Goal: Navigation & Orientation: Find specific page/section

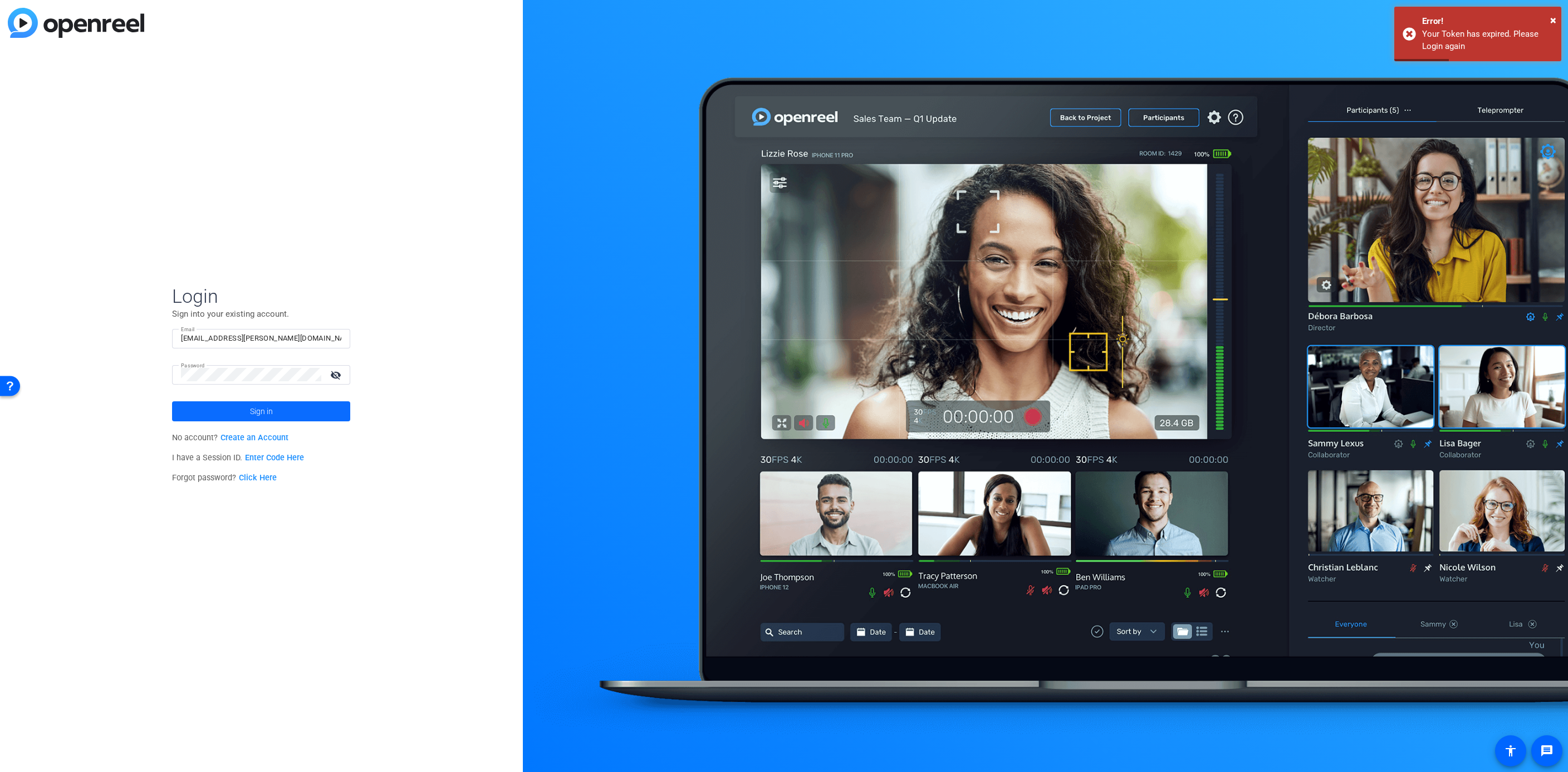
click at [265, 405] on span "Sign in" at bounding box center [262, 411] width 23 height 28
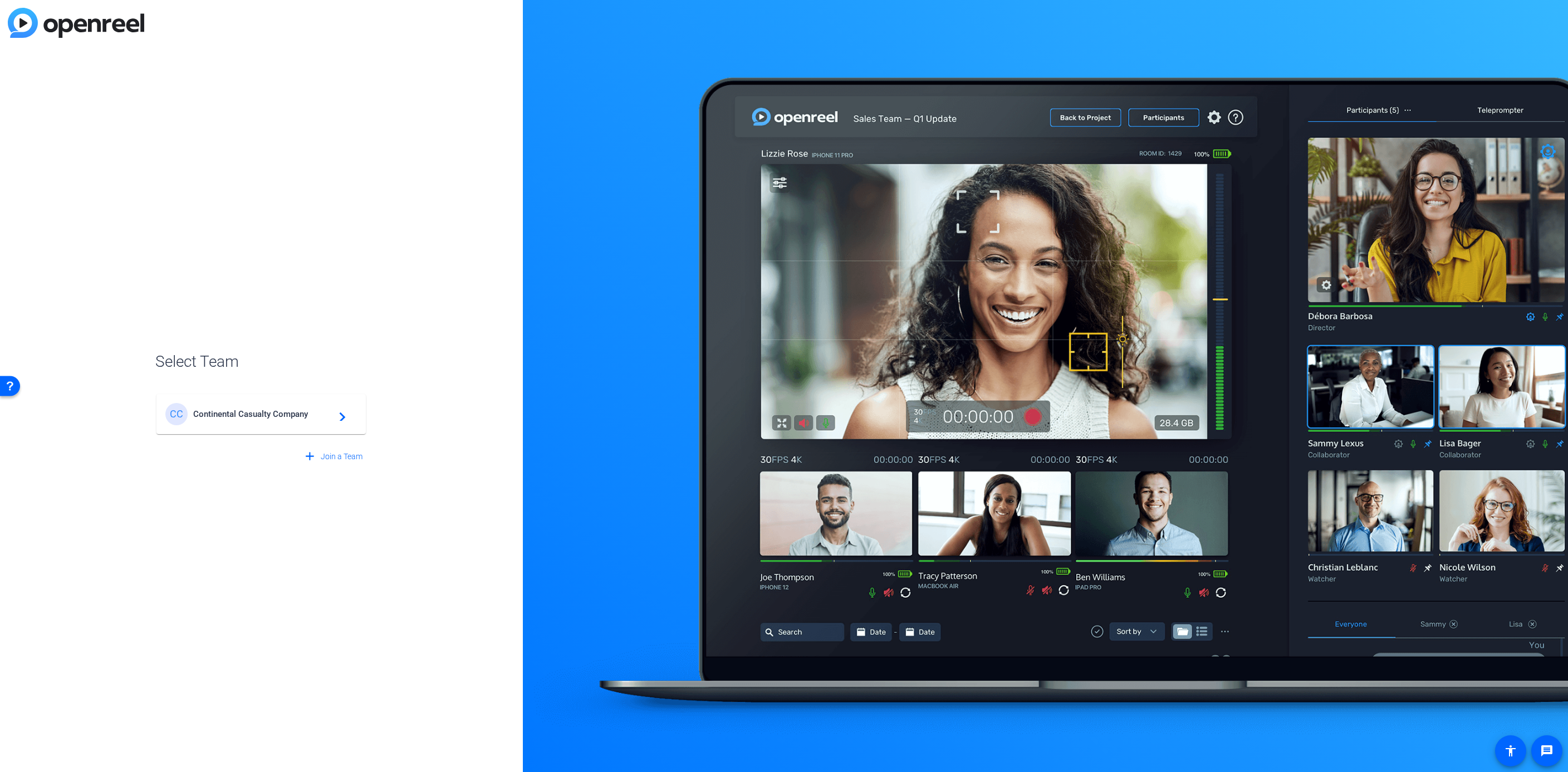
click at [251, 409] on span "Continental Casualty Company" at bounding box center [262, 414] width 139 height 10
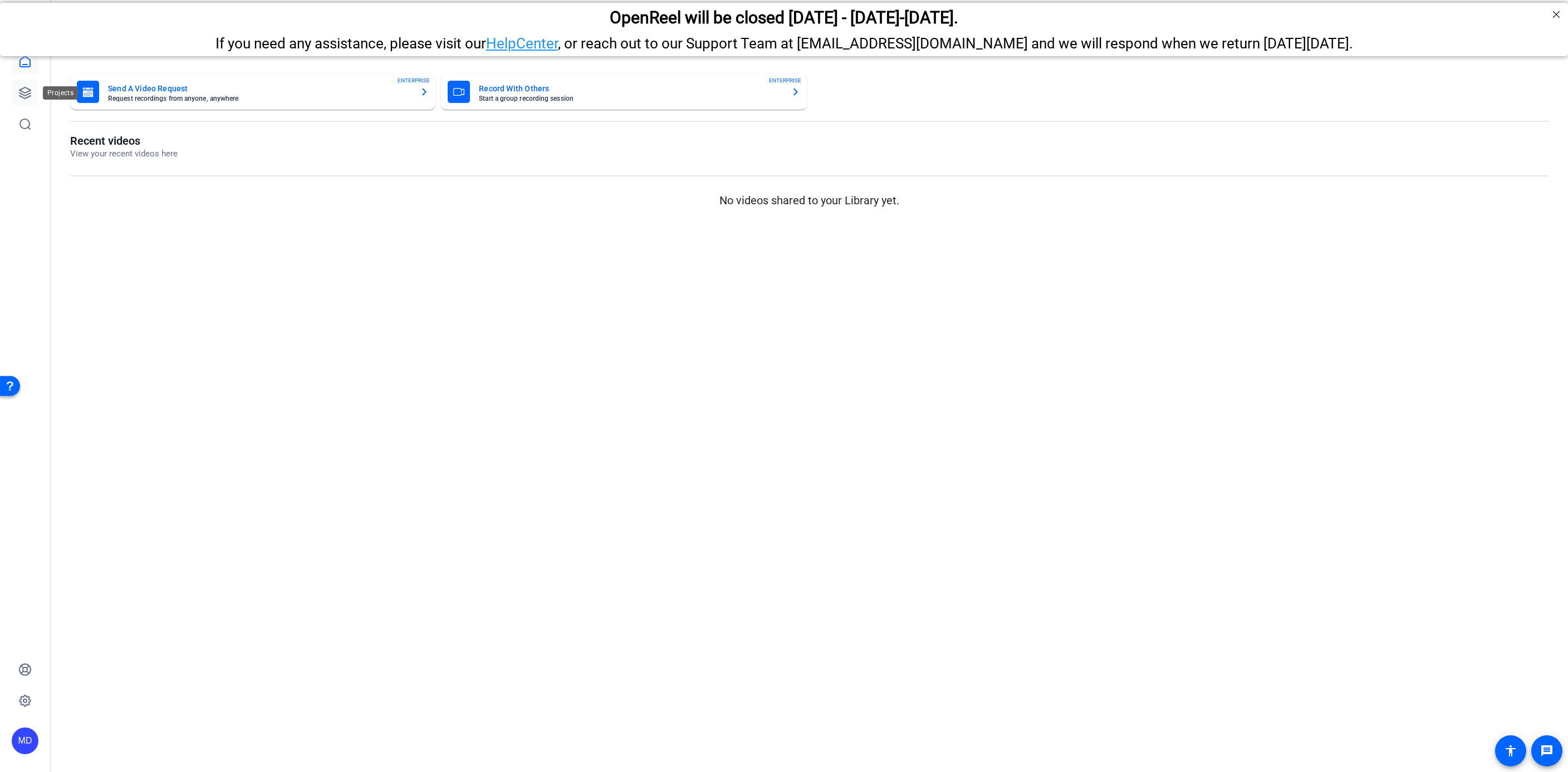
click at [29, 98] on icon at bounding box center [25, 93] width 13 height 13
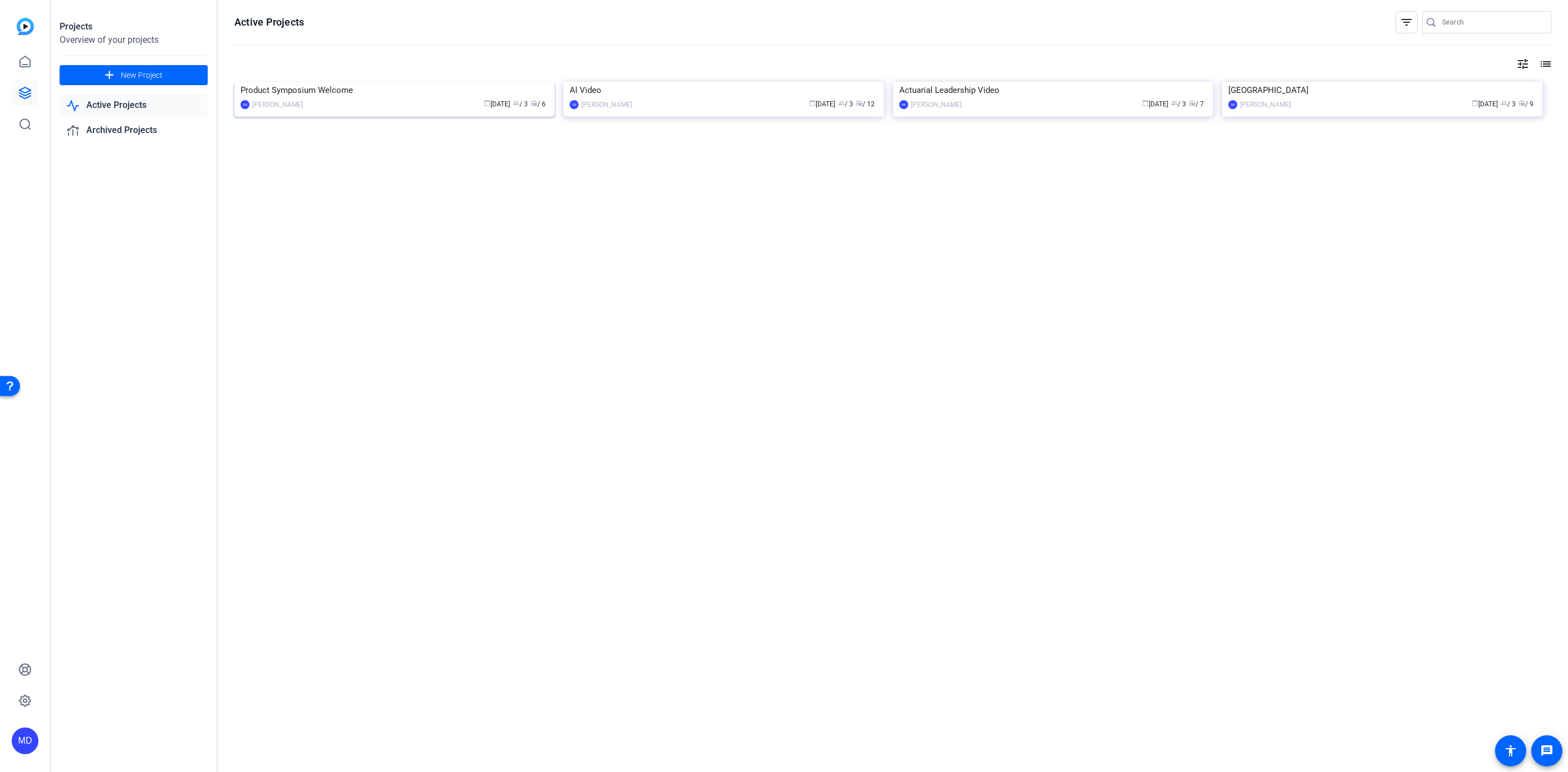
click at [343, 82] on img at bounding box center [394, 82] width 320 height 0
